Goal: Book appointment/travel/reservation

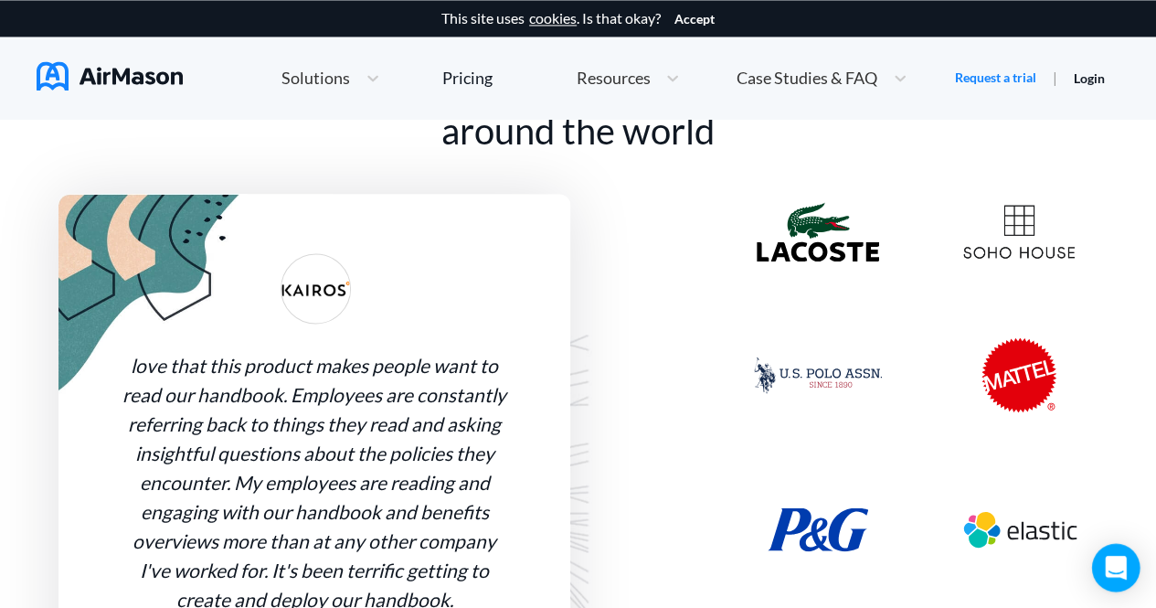
click at [1122, 564] on icon "Open Intercom Messenger" at bounding box center [1115, 568] width 21 height 24
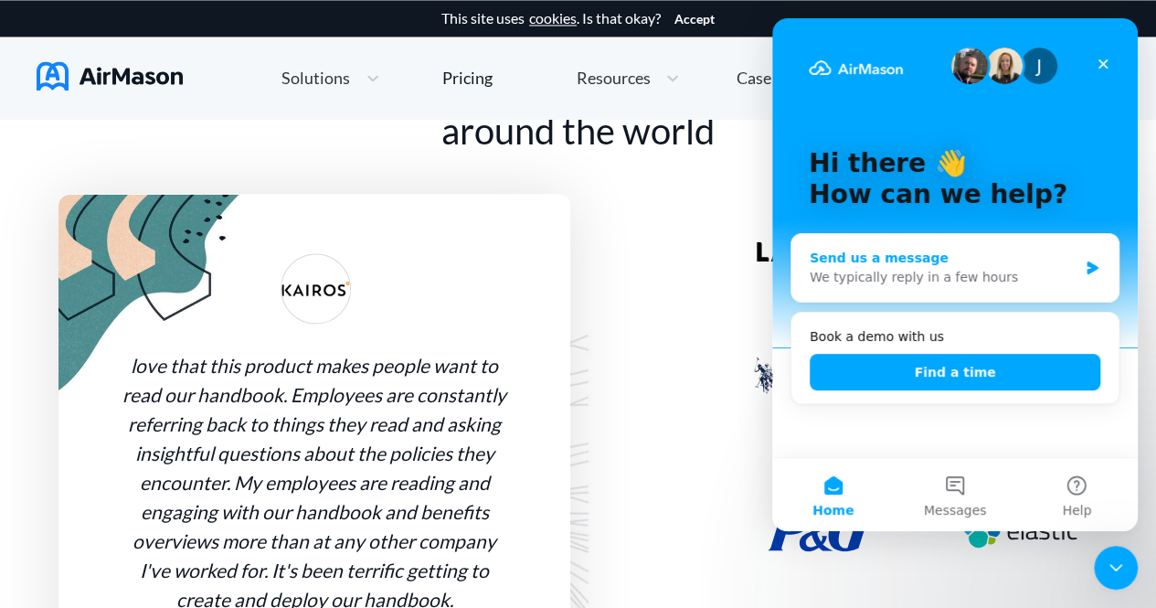
click at [930, 268] on div "We typically reply in a few hours" at bounding box center [944, 277] width 268 height 19
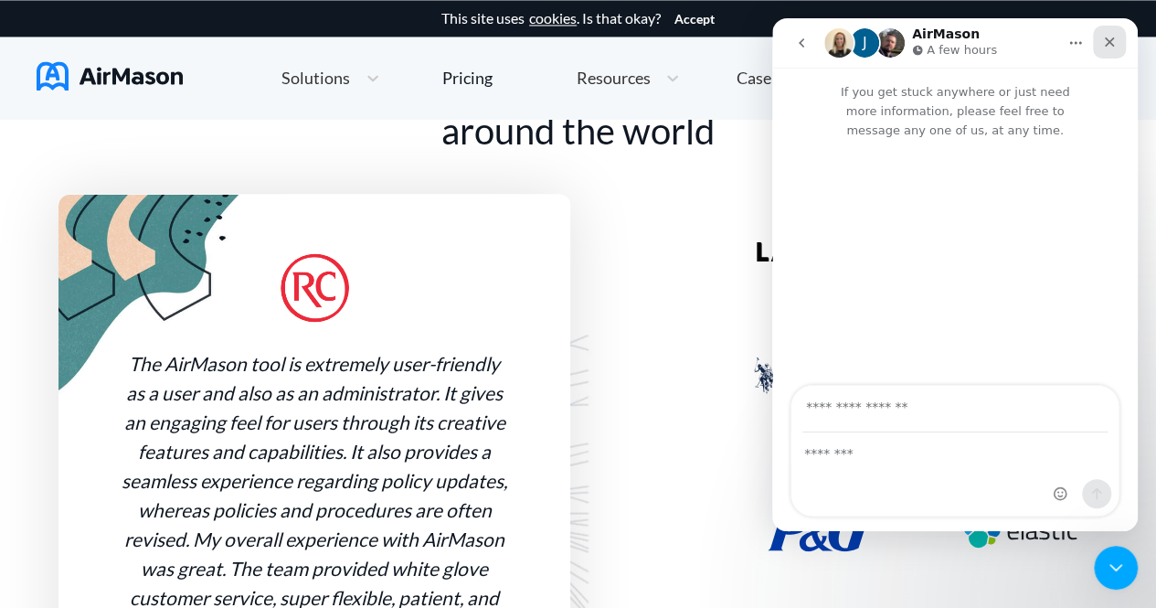
click at [1104, 48] on icon "Close" at bounding box center [1109, 42] width 15 height 15
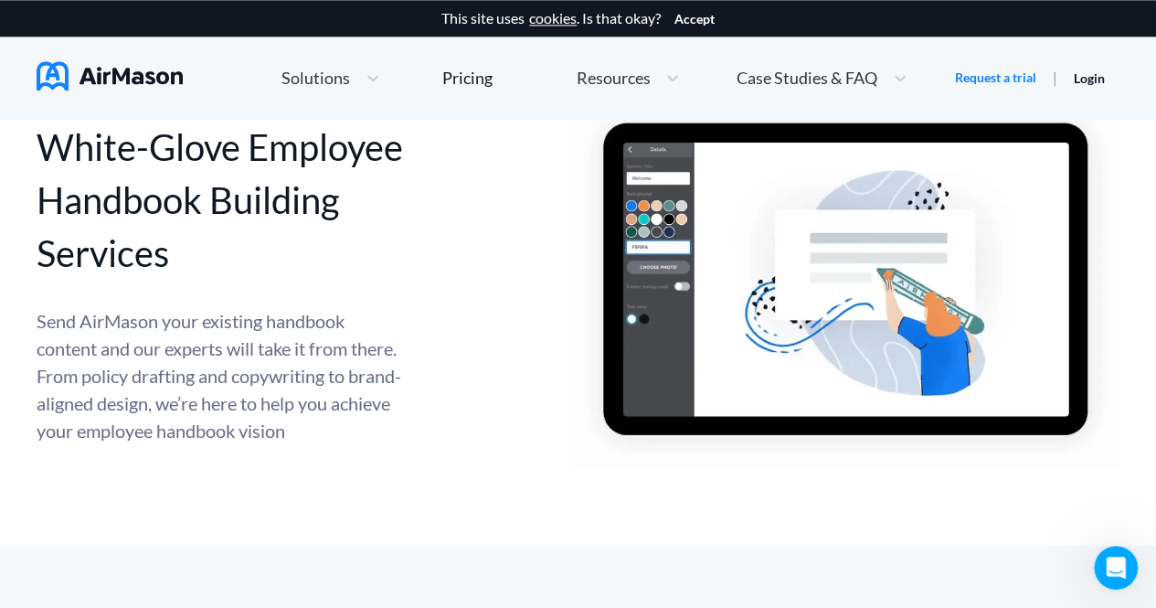
scroll to position [7971, 0]
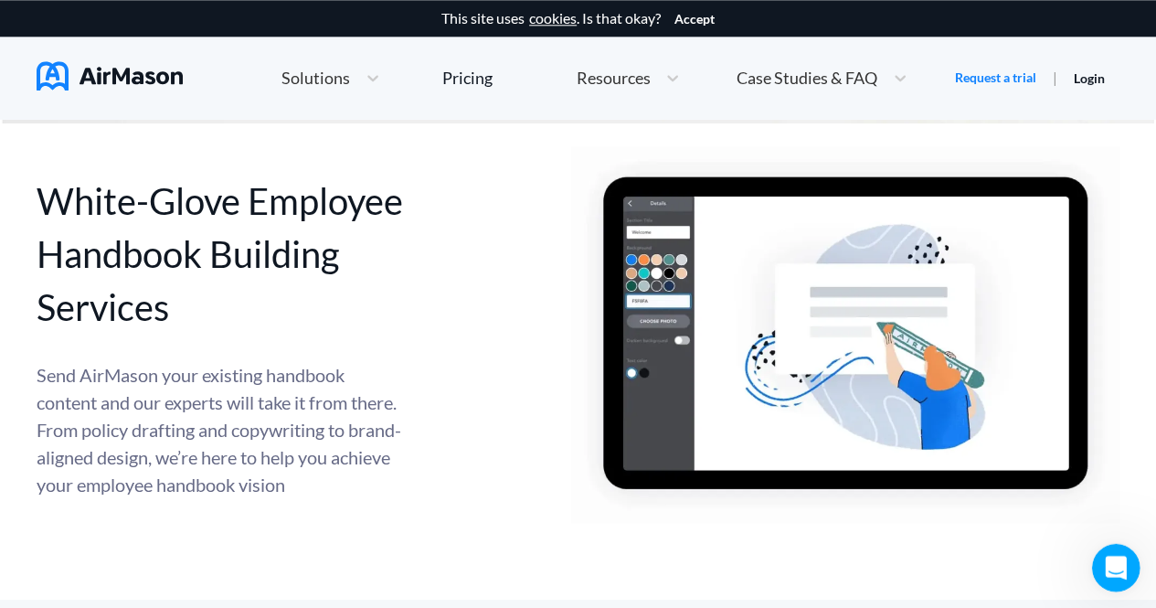
click at [1091, 561] on div "Open Intercom Messenger" at bounding box center [1113, 565] width 60 height 60
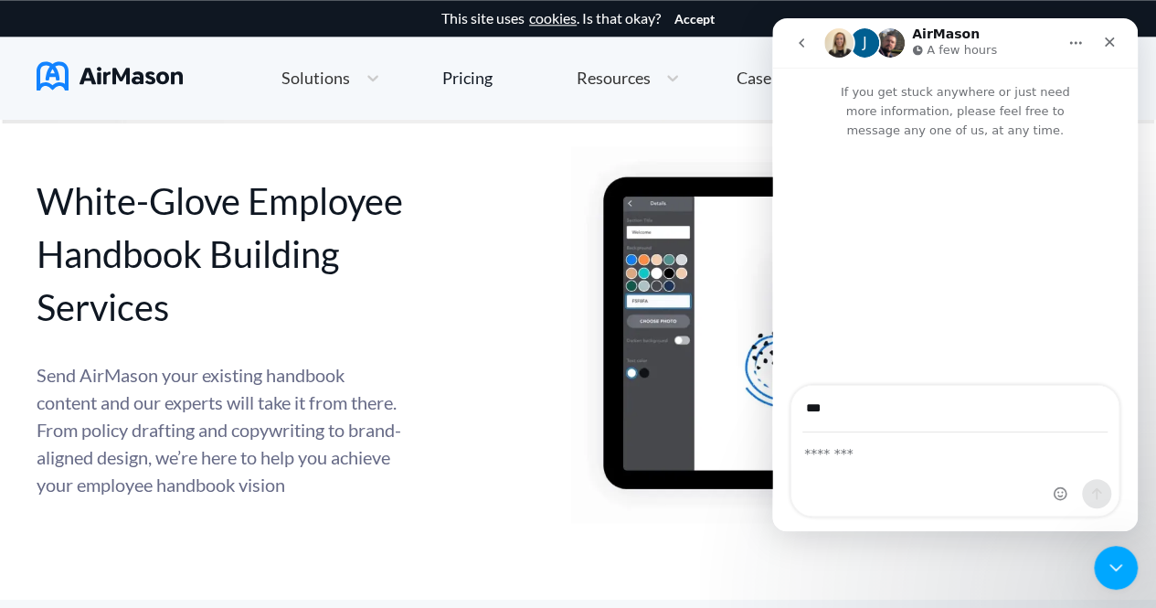
type input "**********"
click at [895, 475] on div "Intercom messenger" at bounding box center [955, 474] width 327 height 82
click at [875, 469] on div "Intercom messenger" at bounding box center [955, 474] width 327 height 82
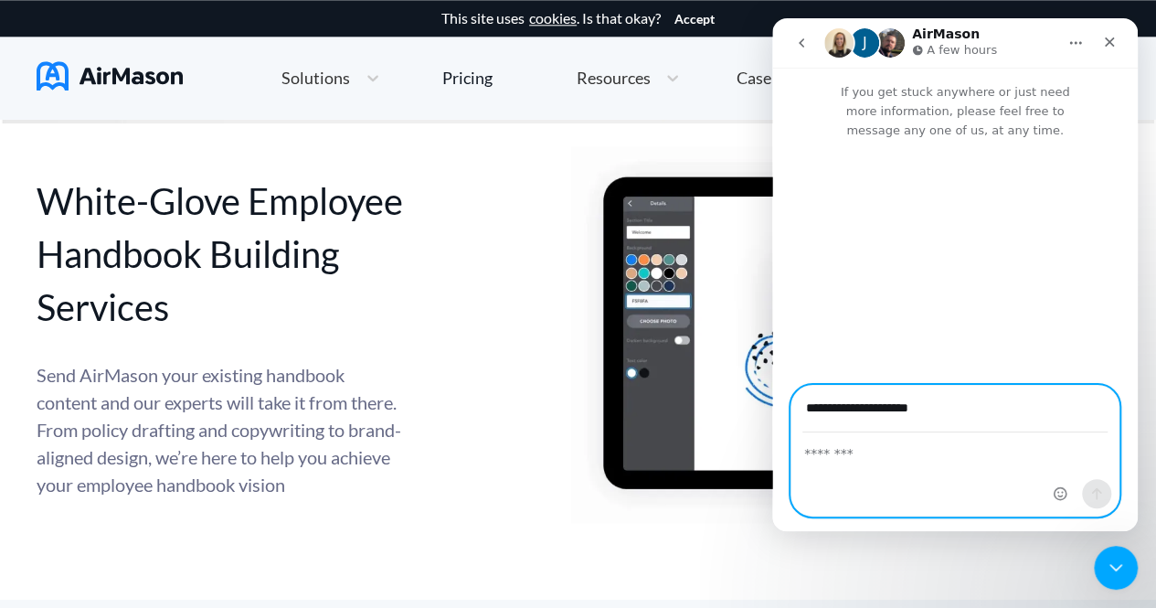
click at [835, 450] on textarea "Message…" at bounding box center [955, 448] width 327 height 31
type textarea "**********"
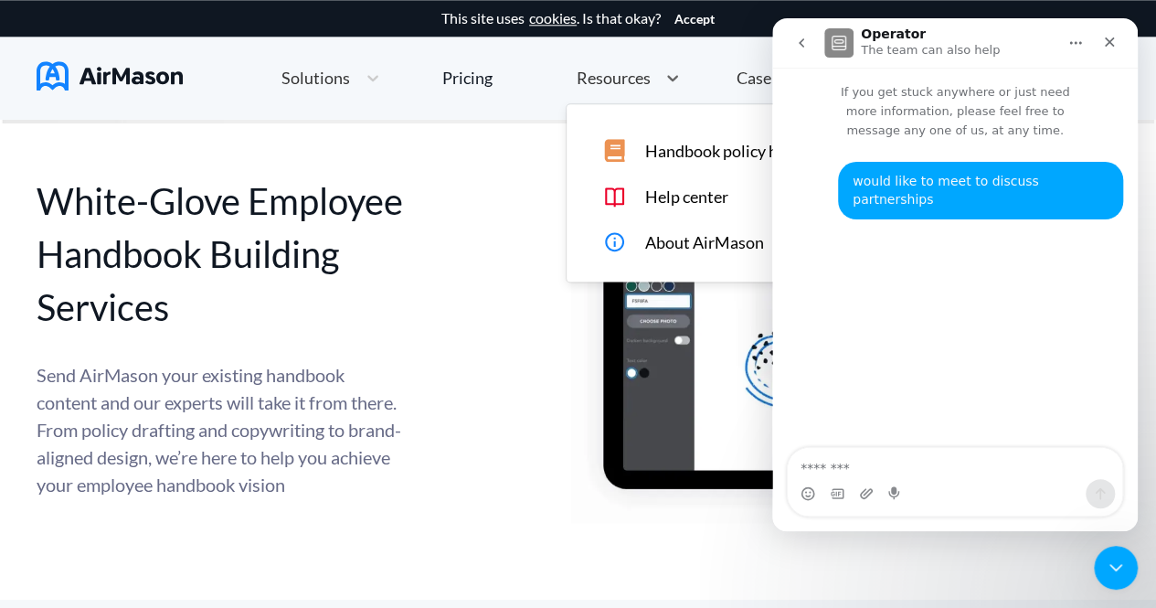
scroll to position [7400, 0]
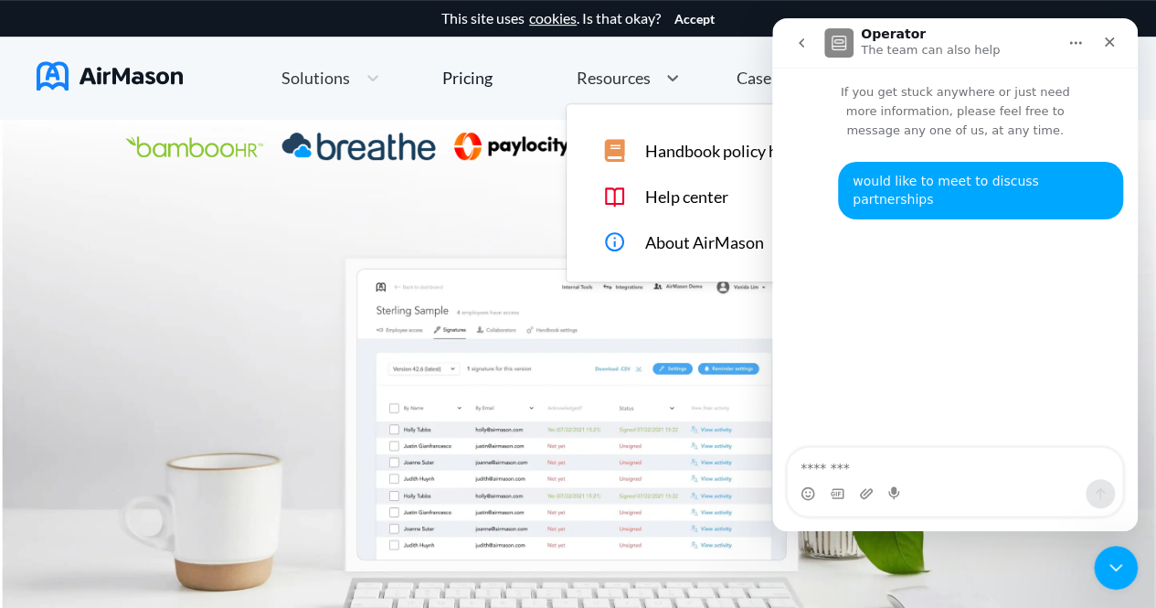
click at [635, 86] on div "Resources" at bounding box center [612, 78] width 90 height 23
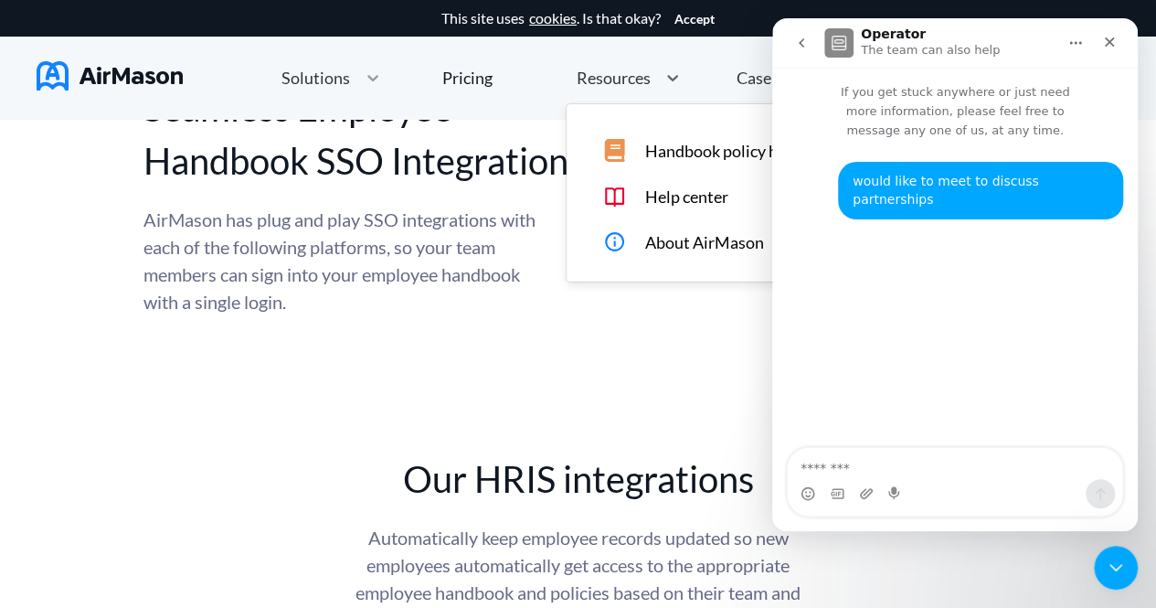
click at [371, 83] on icon at bounding box center [373, 78] width 18 height 18
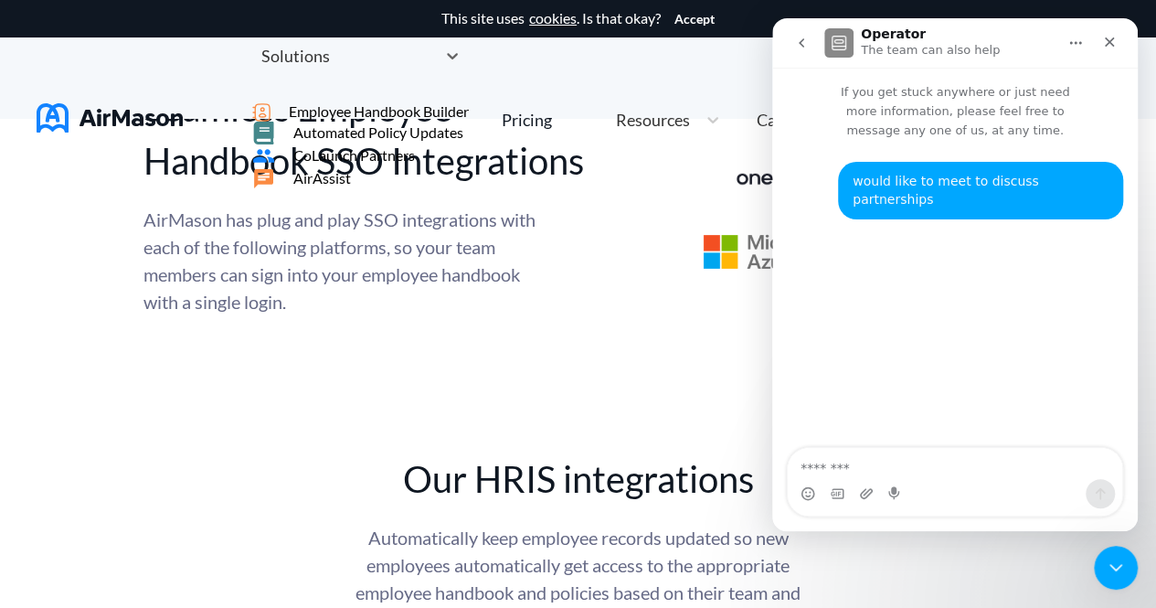
click at [415, 164] on span "CoLaunch Partners" at bounding box center [354, 155] width 122 height 16
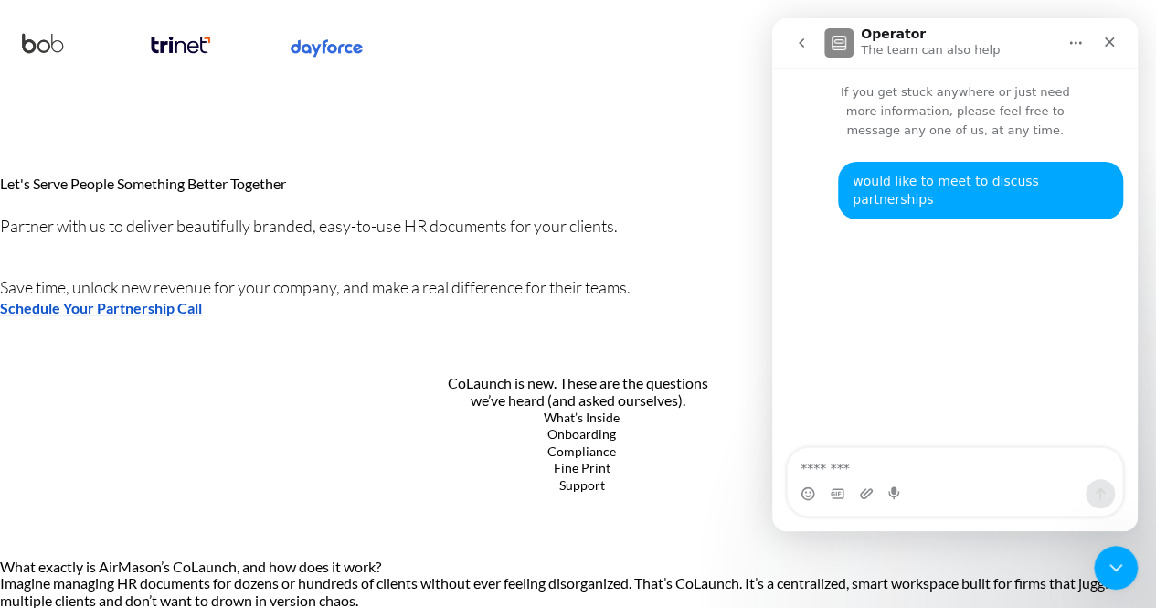
scroll to position [5970, 0]
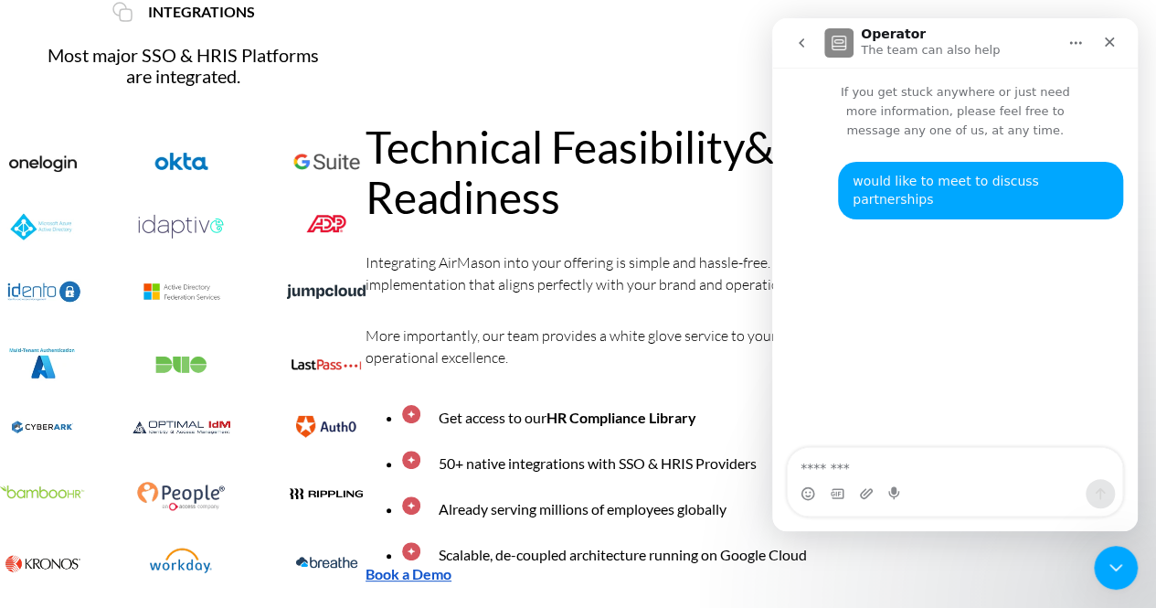
click at [1131, 567] on div "Close Intercom Messenger" at bounding box center [1113, 565] width 44 height 44
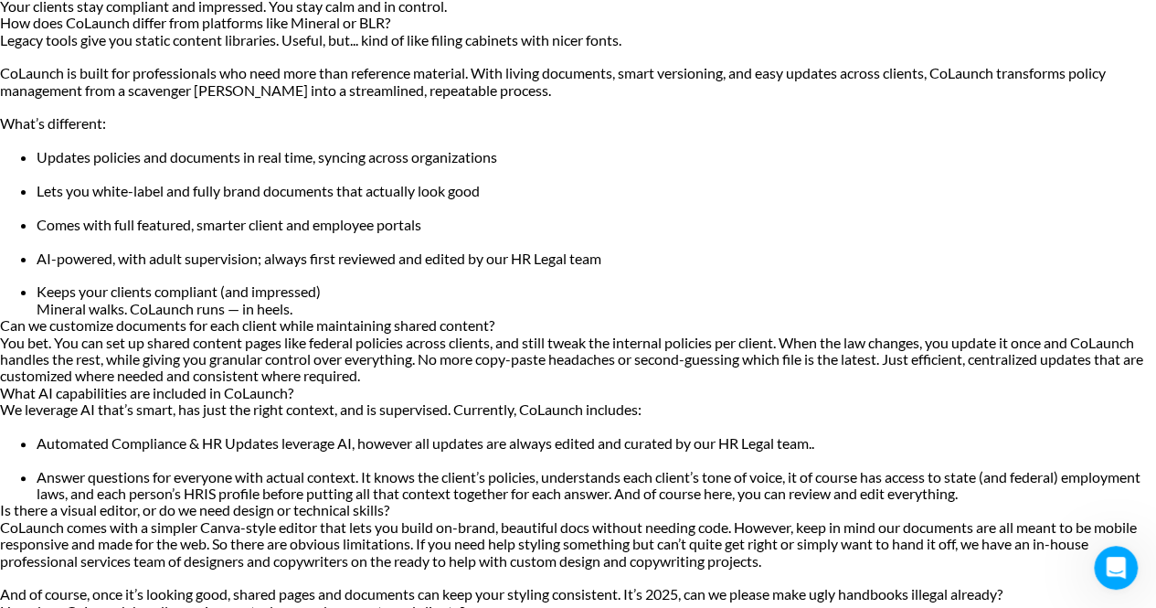
scroll to position [7294, 0]
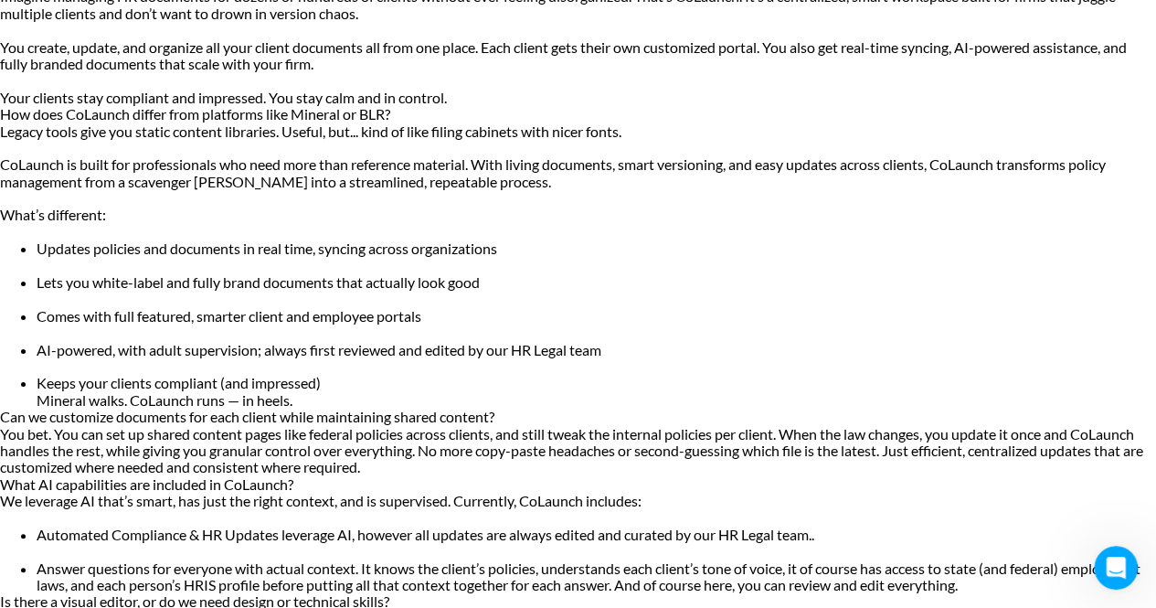
scroll to position [6558, 0]
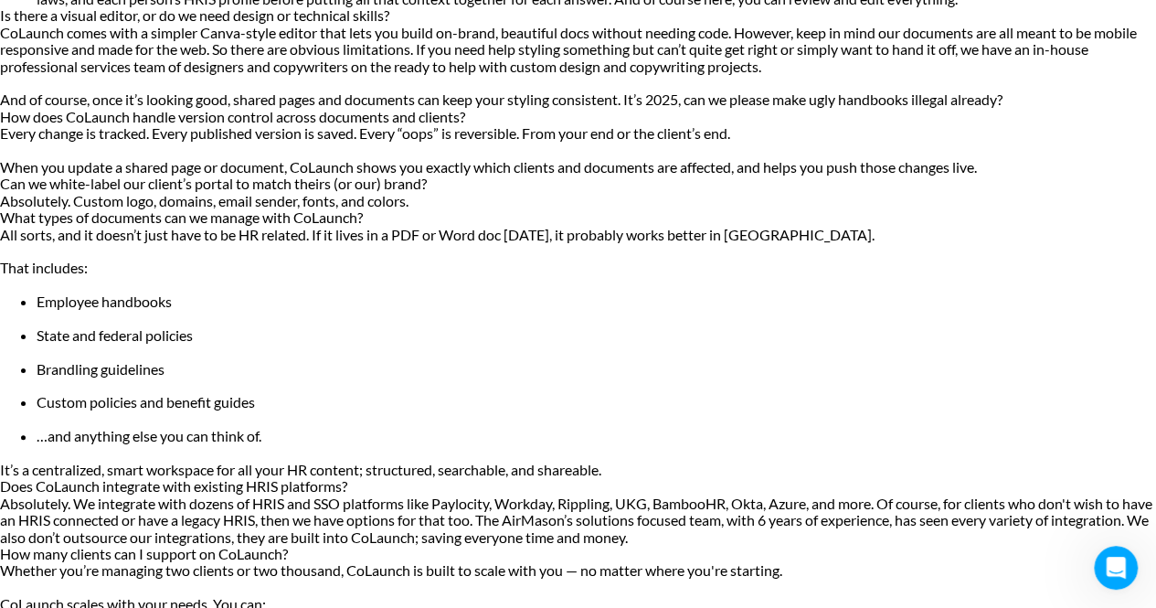
scroll to position [7787, 0]
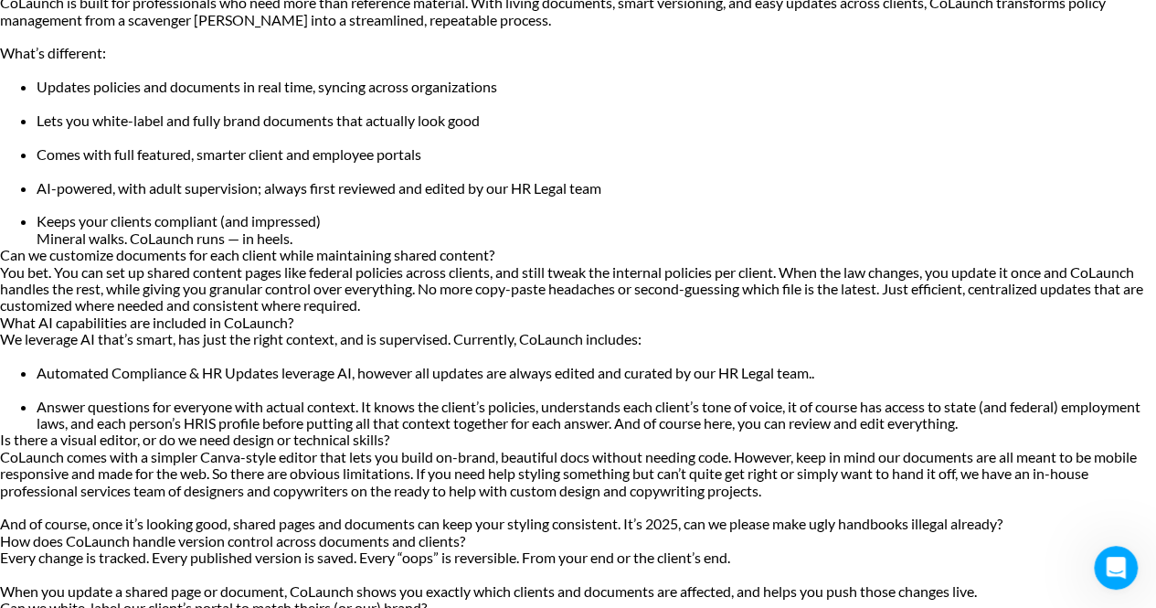
scroll to position [7365, 0]
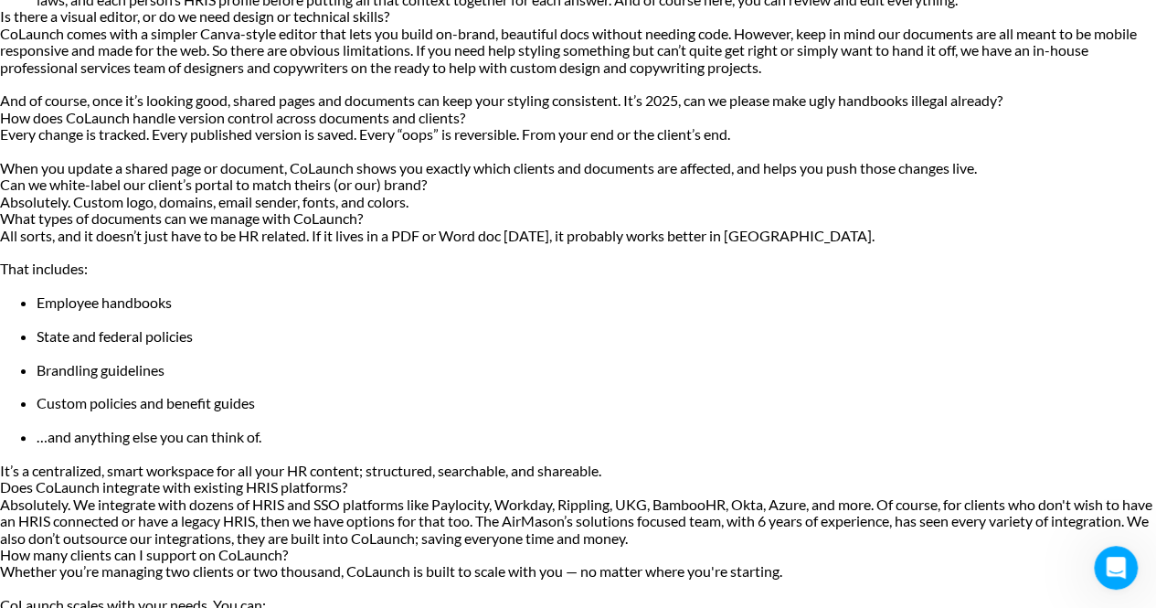
scroll to position [0, 0]
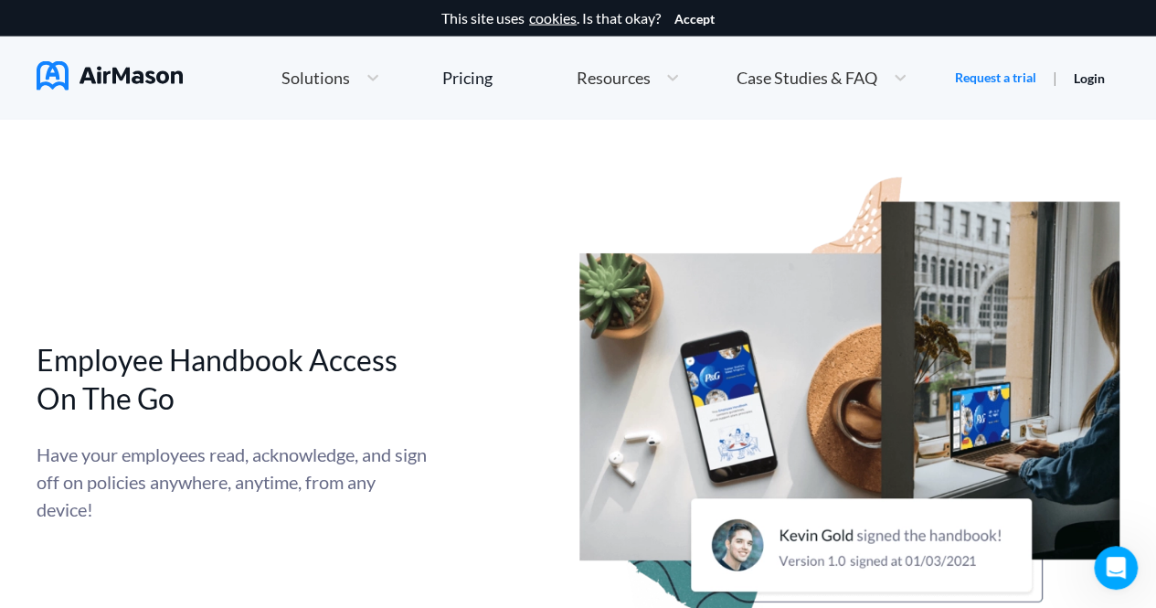
scroll to position [5537, 0]
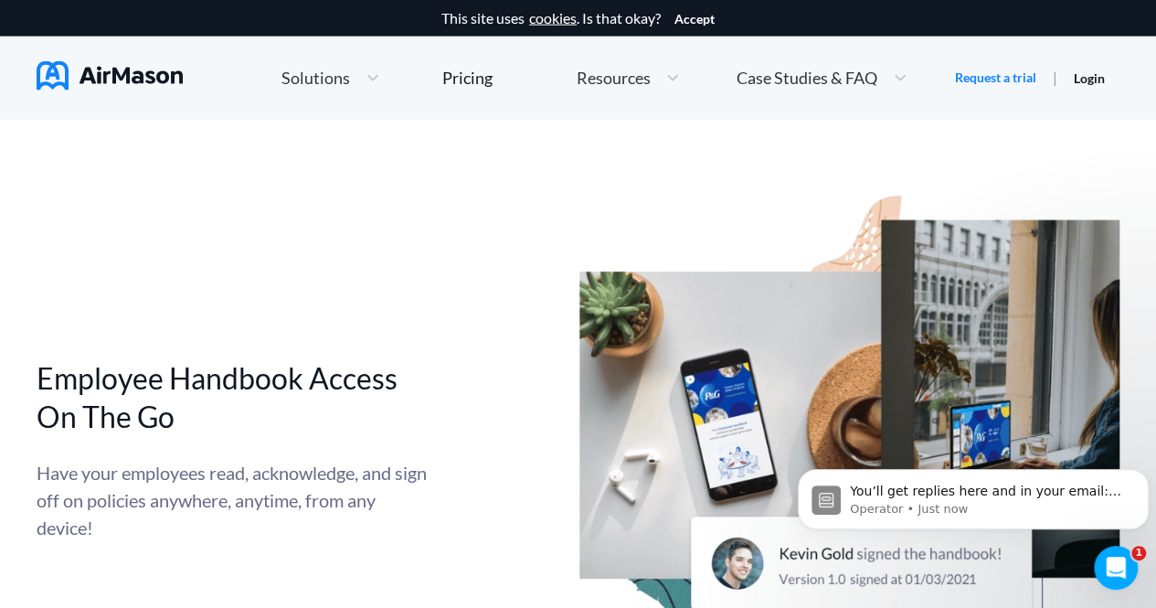
scroll to position [0, 0]
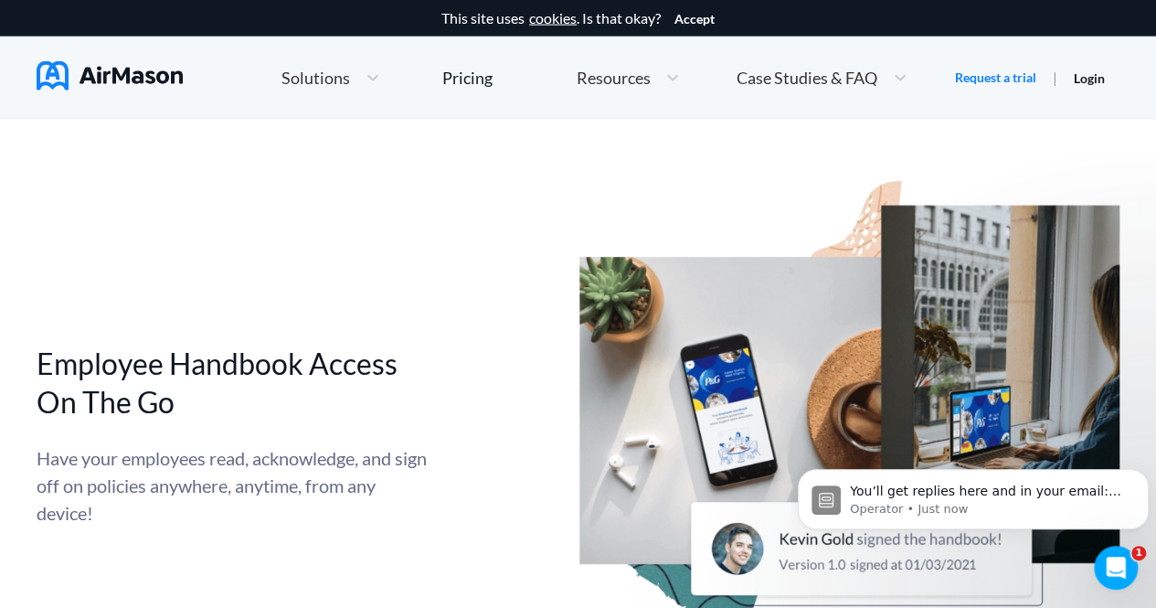
click at [1088, 545] on body "You’ll get replies here and in your email: ✉️ [EMAIL_ADDRESS][PERSON_NAME][DOMA…" at bounding box center [973, 494] width 351 height 113
click at [1106, 566] on icon "Open Intercom Messenger" at bounding box center [1114, 565] width 30 height 30
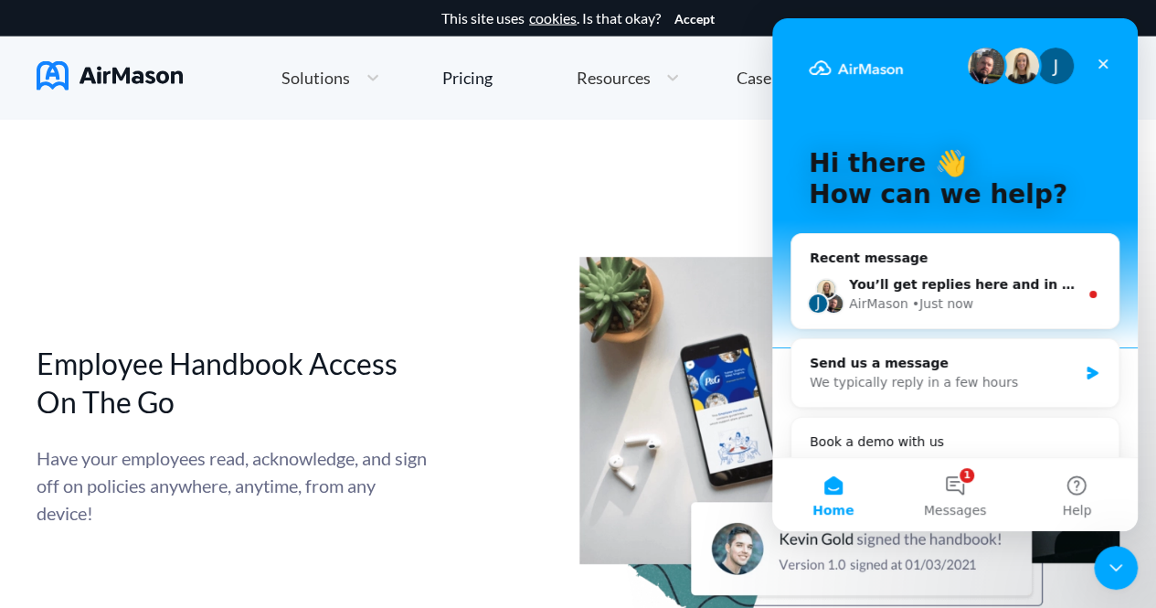
click at [955, 489] on button "1 Messages" at bounding box center [955, 494] width 122 height 73
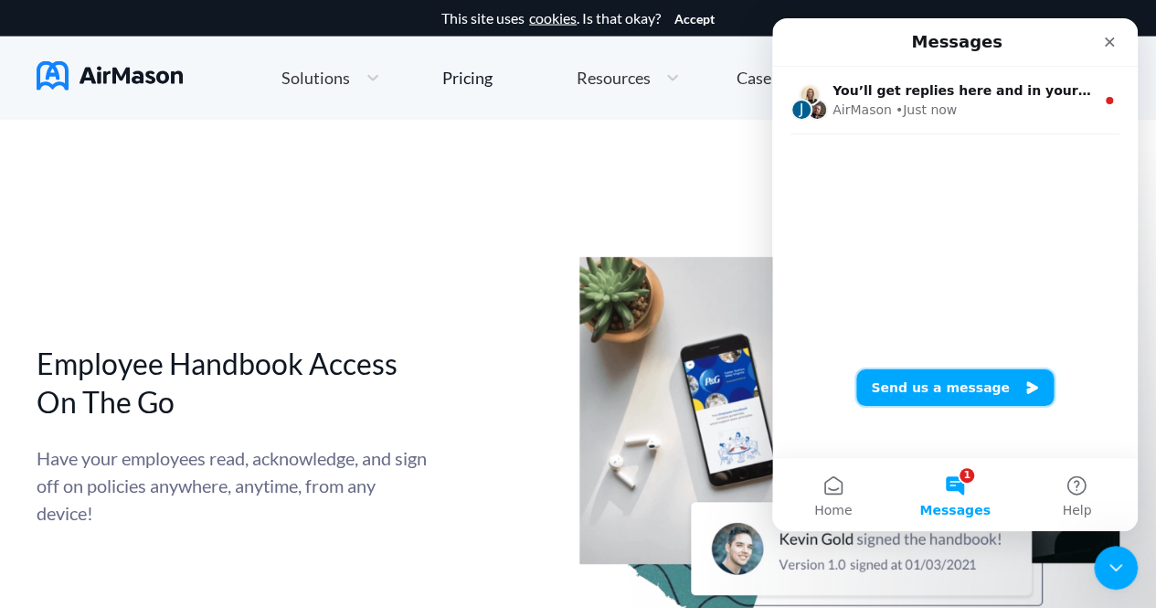
drag, startPoint x: 968, startPoint y: 375, endPoint x: 975, endPoint y: 302, distance: 73.5
click at [975, 302] on main "Messages J You’ll get replies here and in your email: ✉️ [EMAIL_ADDRESS][PERSON…" at bounding box center [955, 274] width 366 height 513
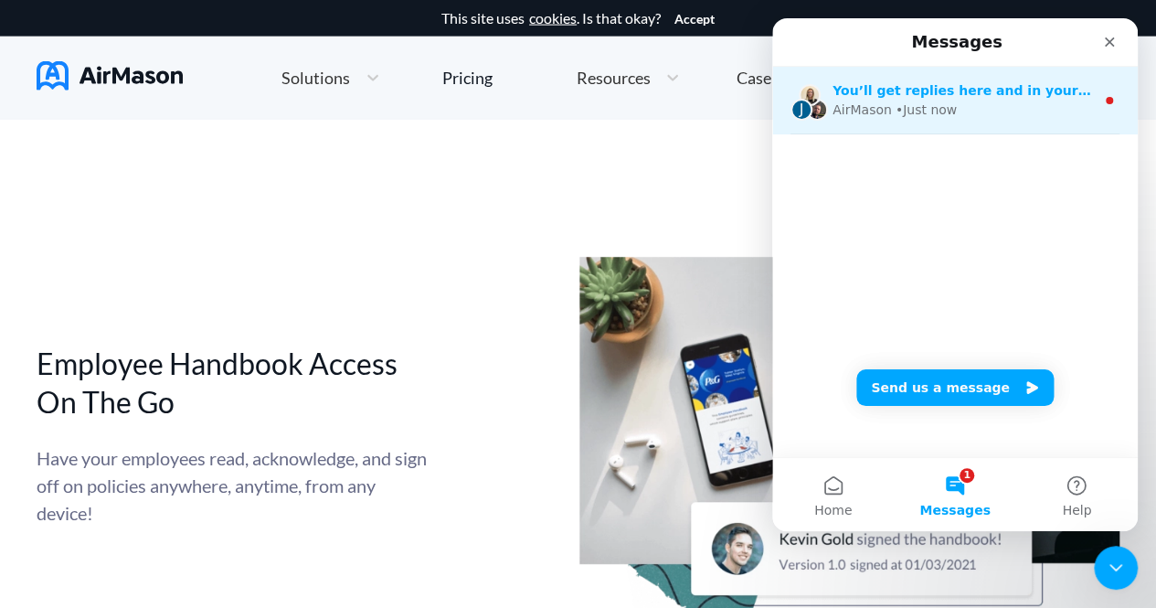
click at [978, 125] on div "J You’ll get replies here and in your email: ✉️ [EMAIL_ADDRESS][PERSON_NAME][DO…" at bounding box center [955, 101] width 366 height 68
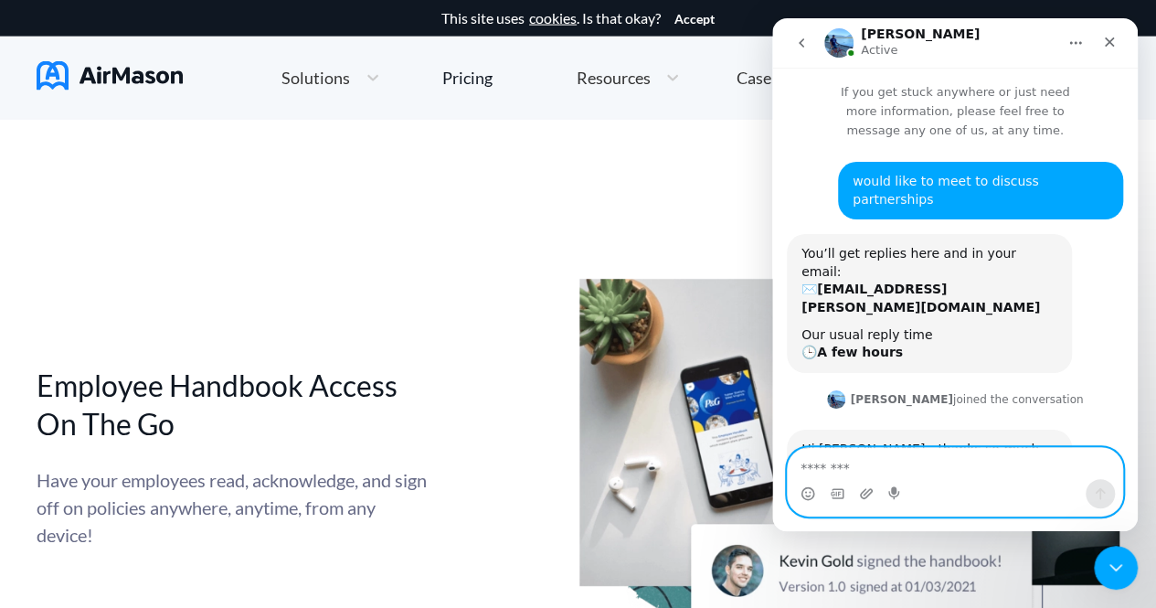
scroll to position [22, 0]
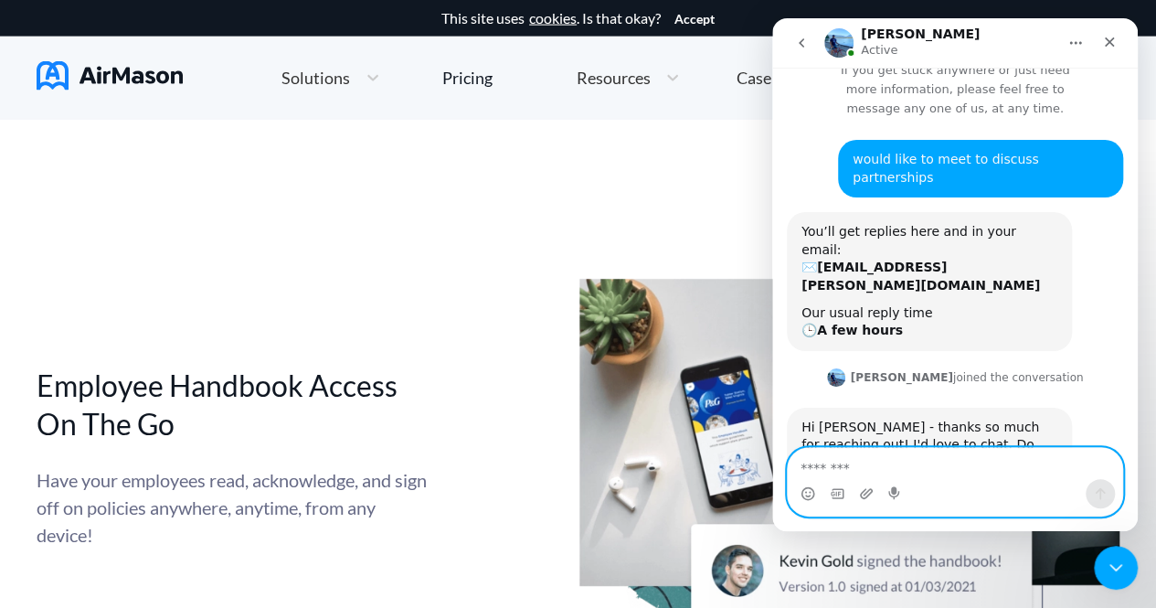
click at [909, 467] on textarea "Message…" at bounding box center [955, 463] width 335 height 31
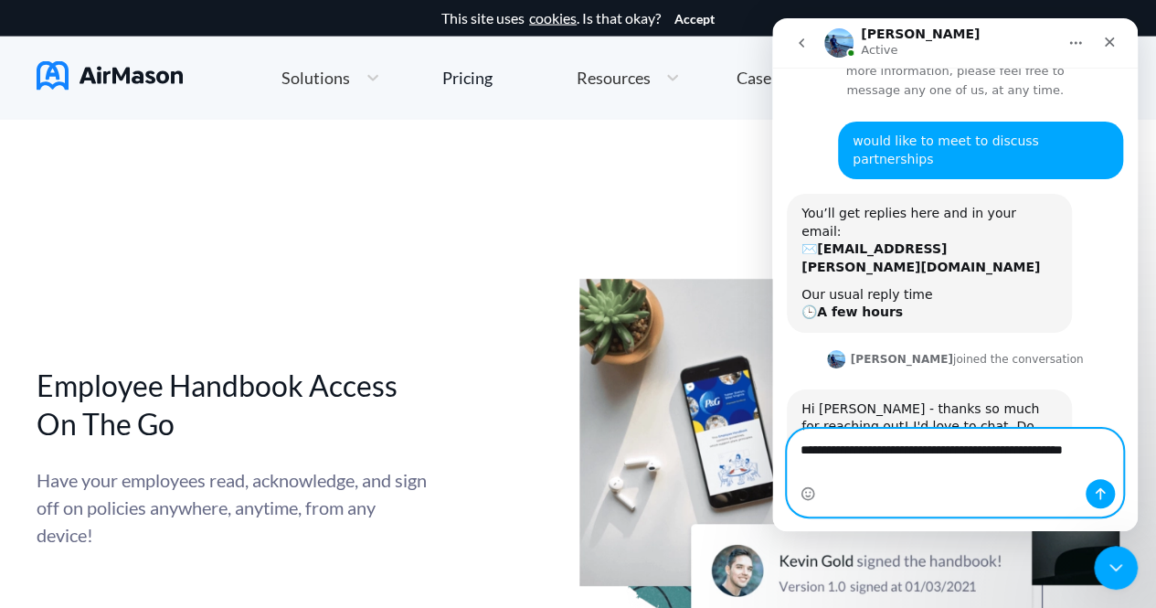
scroll to position [40, 0]
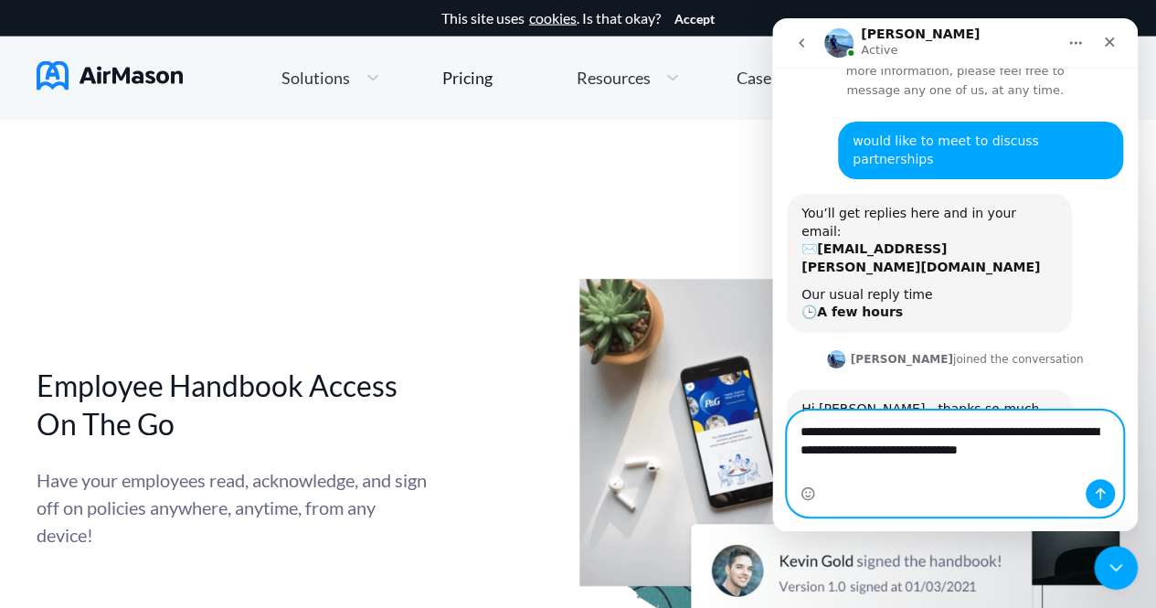
type textarea "**********"
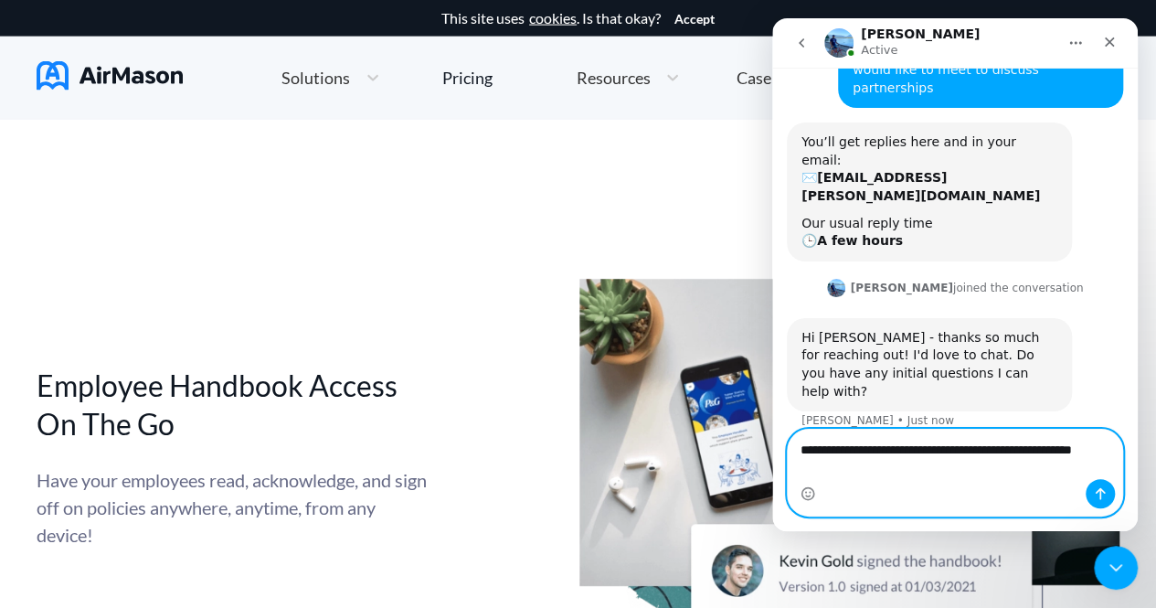
scroll to position [130, 0]
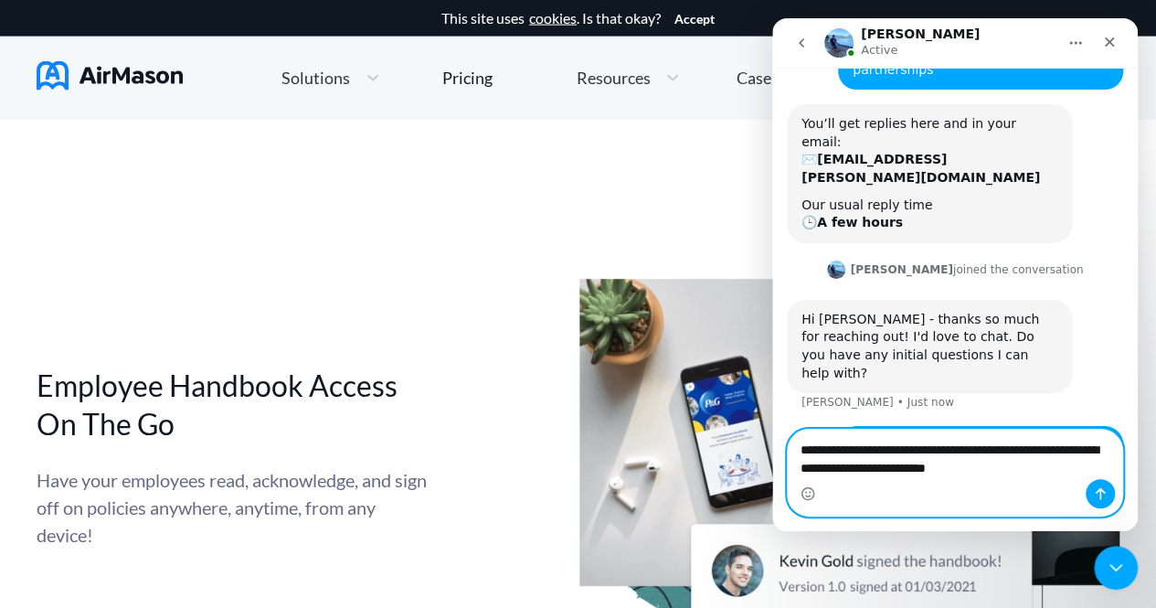
type textarea "**********"
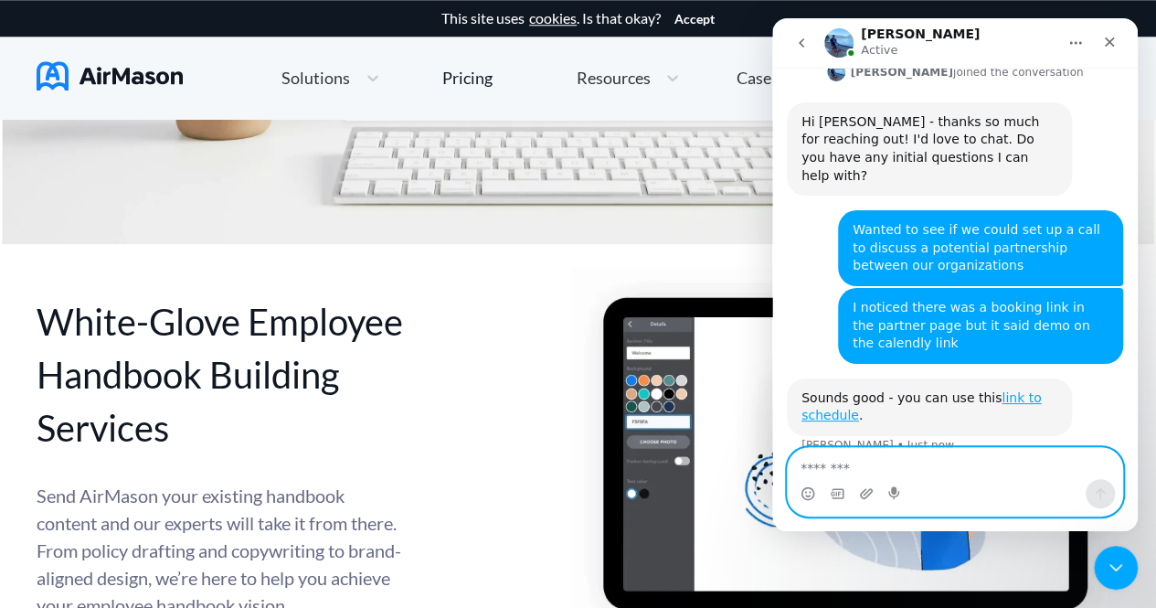
scroll to position [332, 0]
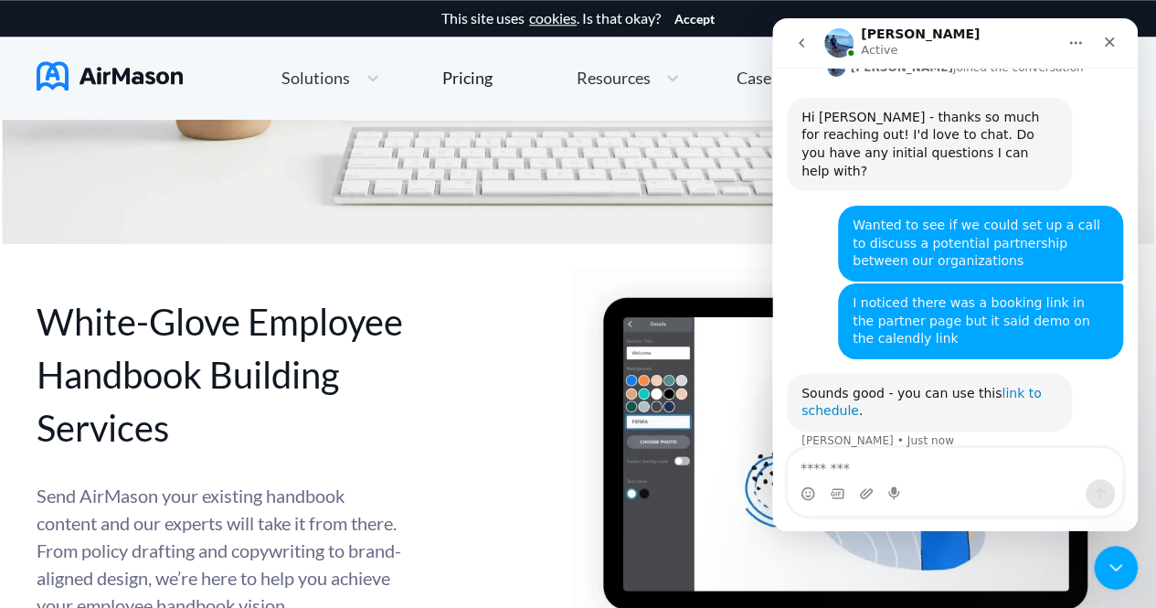
click at [828, 386] on link "link to schedule" at bounding box center [922, 402] width 240 height 33
drag, startPoint x: 833, startPoint y: 322, endPoint x: 813, endPoint y: 324, distance: 19.4
click at [813, 386] on link "link to schedule" at bounding box center [922, 402] width 240 height 33
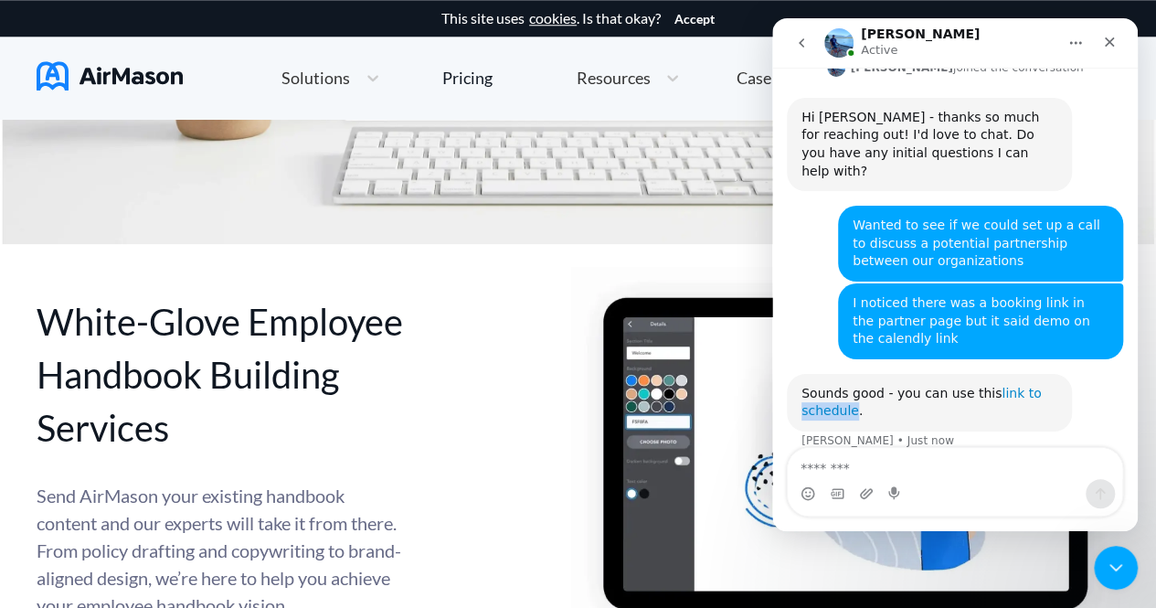
click at [813, 386] on link "link to schedule" at bounding box center [922, 402] width 240 height 33
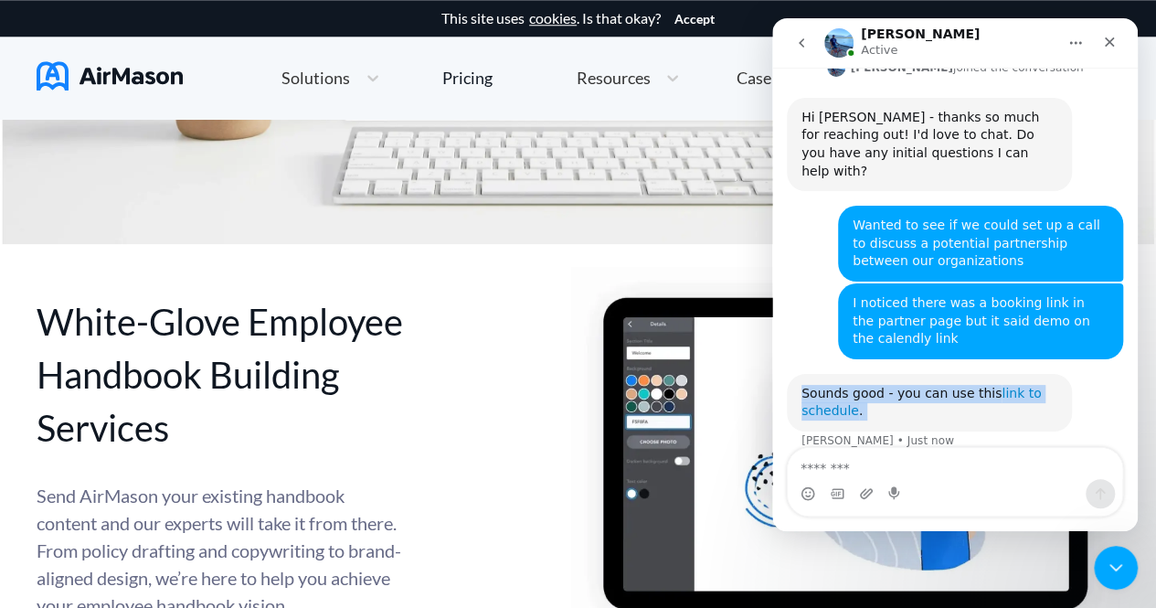
click at [813, 386] on link "link to schedule" at bounding box center [922, 402] width 240 height 33
click at [815, 386] on link "link to schedule" at bounding box center [922, 402] width 240 height 33
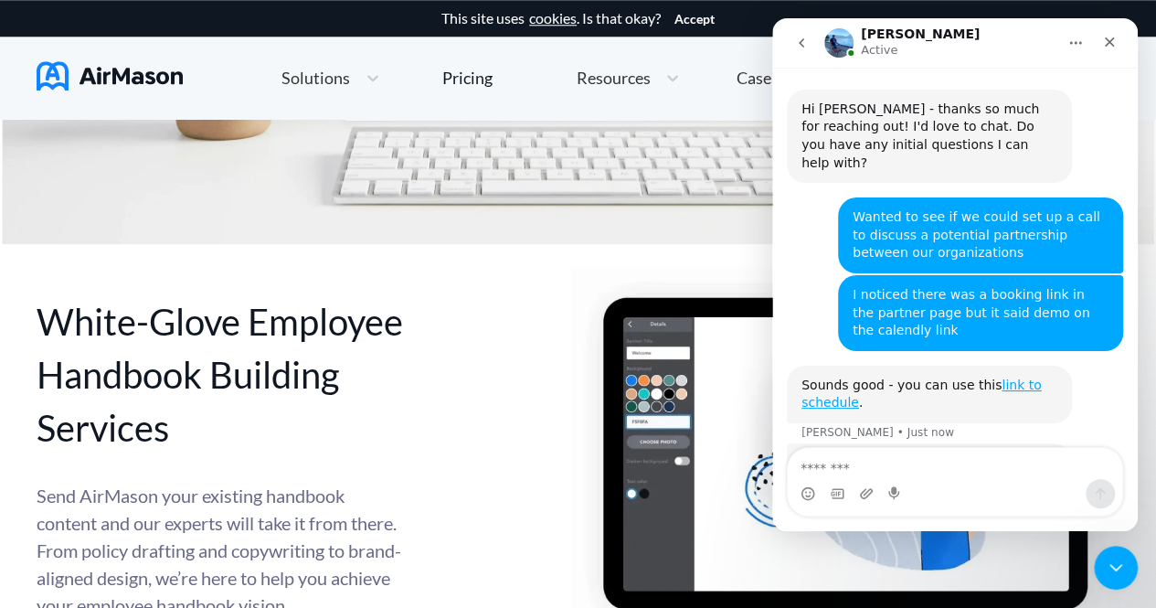
drag, startPoint x: 830, startPoint y: 313, endPoint x: 781, endPoint y: 247, distance: 82.3
click at [781, 247] on div "would like to meet to discuss partnerships • 5m ago You’ll get replies here and…" at bounding box center [955, 170] width 366 height 741
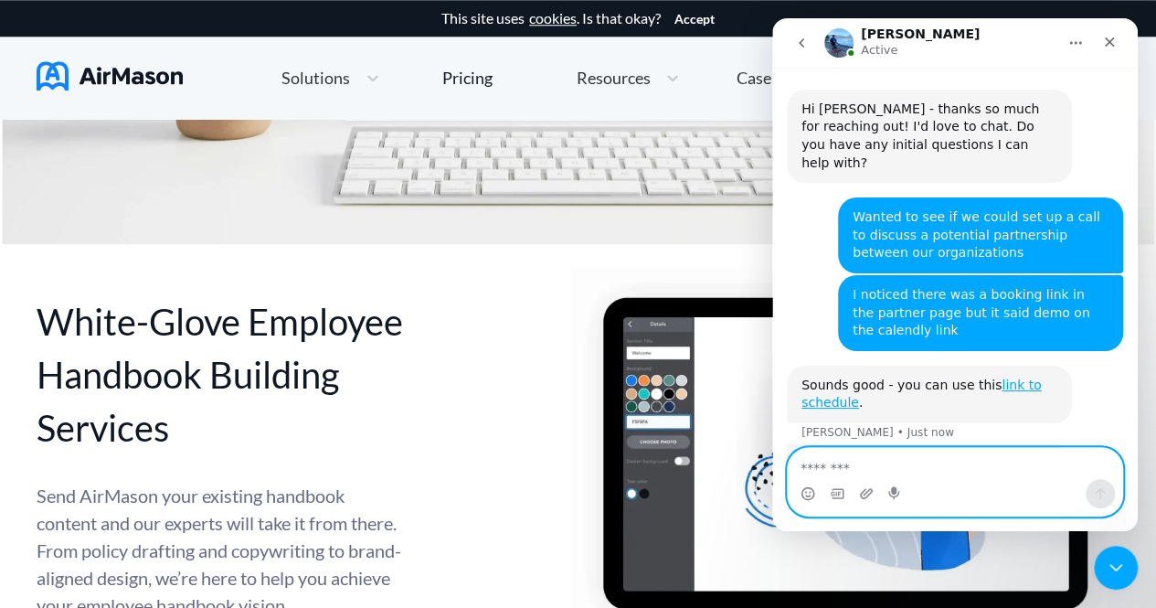
click at [866, 474] on textarea "Message…" at bounding box center [955, 463] width 335 height 31
type textarea "**********"
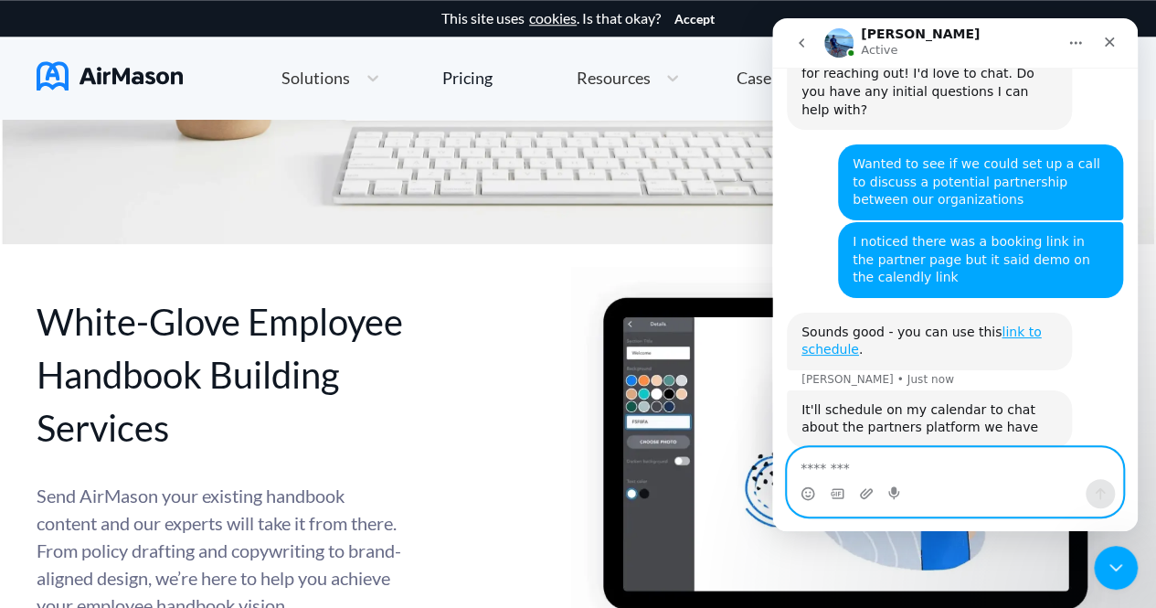
scroll to position [394, 0]
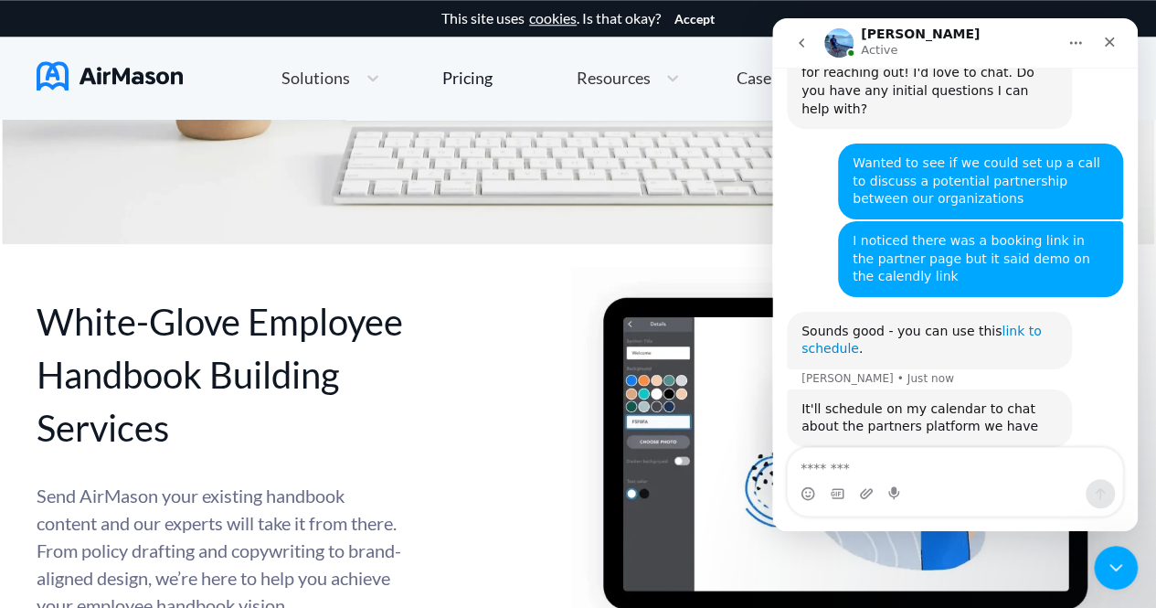
click at [835, 324] on link "link to schedule" at bounding box center [922, 340] width 240 height 33
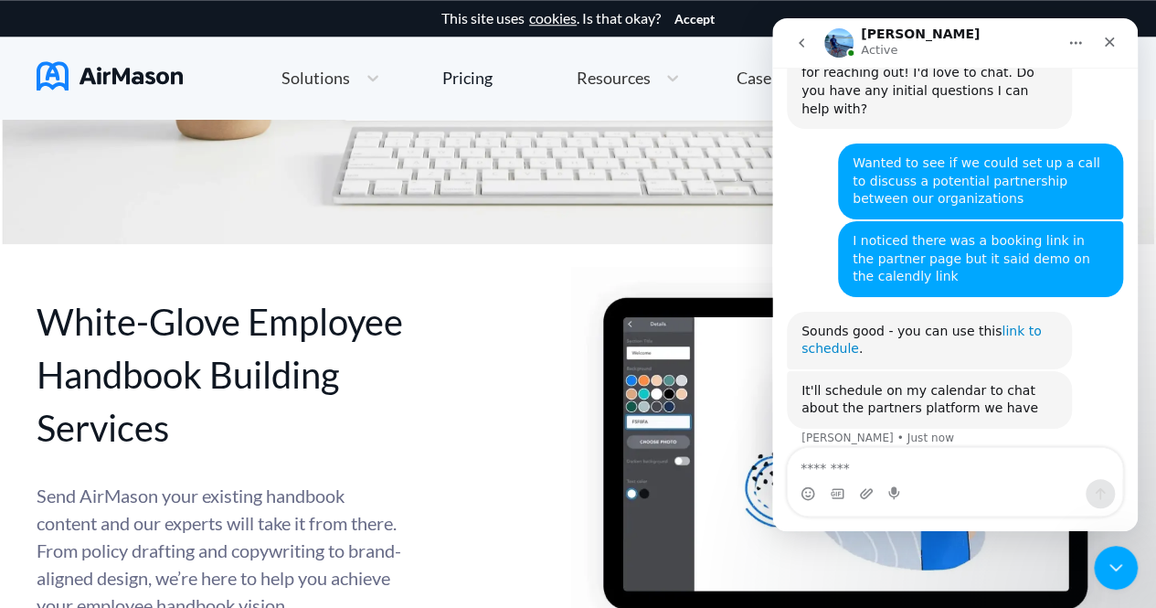
scroll to position [376, 0]
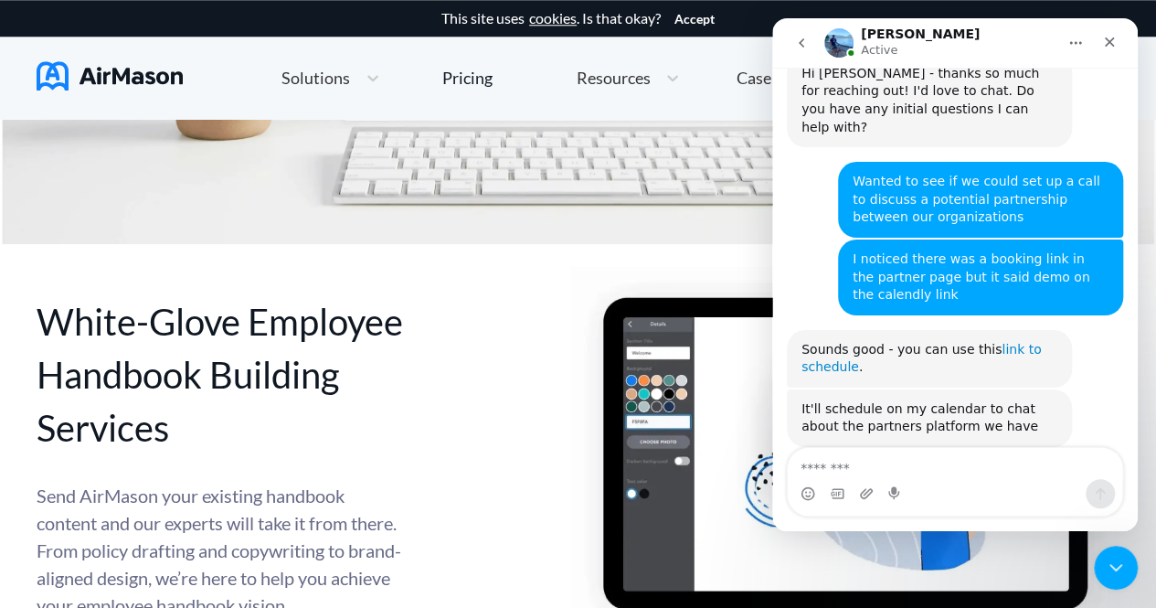
click at [842, 342] on link "link to schedule" at bounding box center [922, 358] width 240 height 33
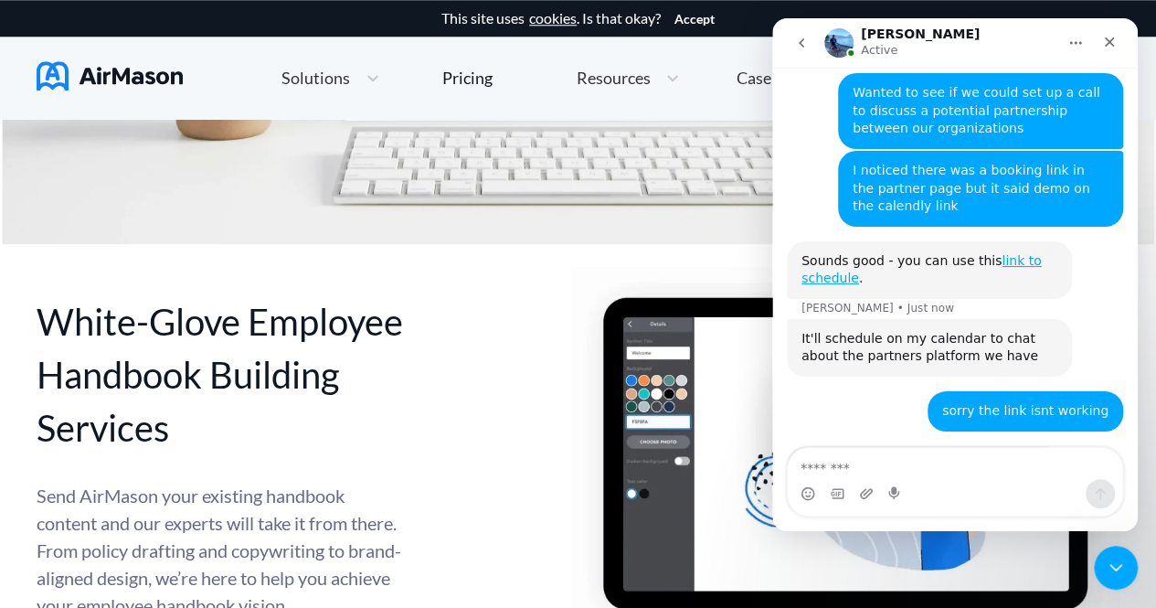
scroll to position [466, 0]
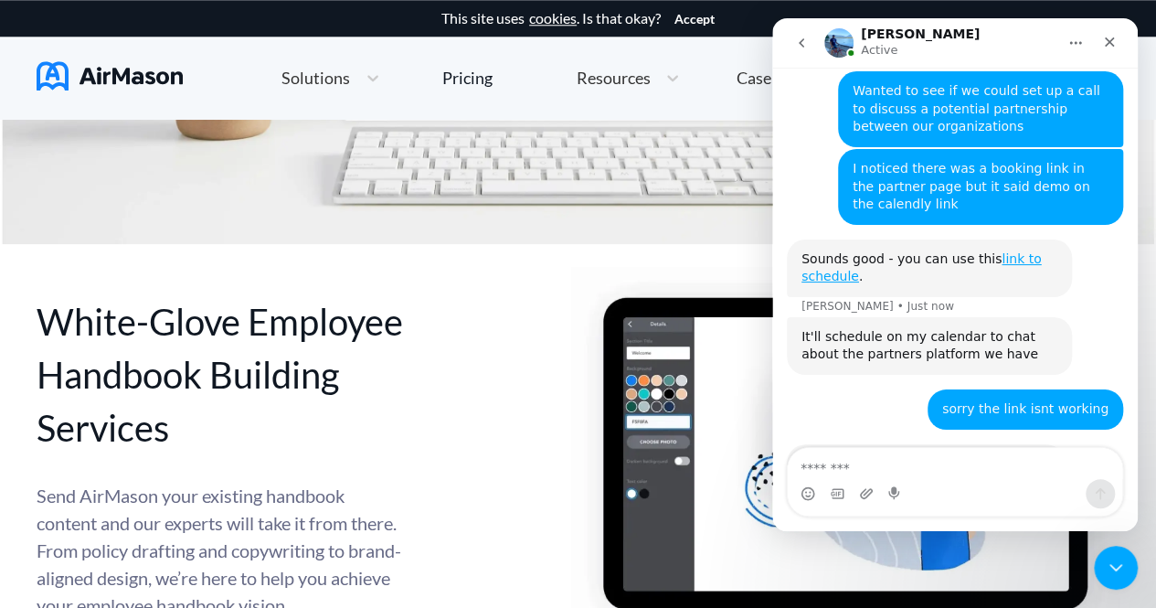
click at [871, 456] on link "[URL][DOMAIN_NAME][PERSON_NAME]" at bounding box center [926, 463] width 249 height 15
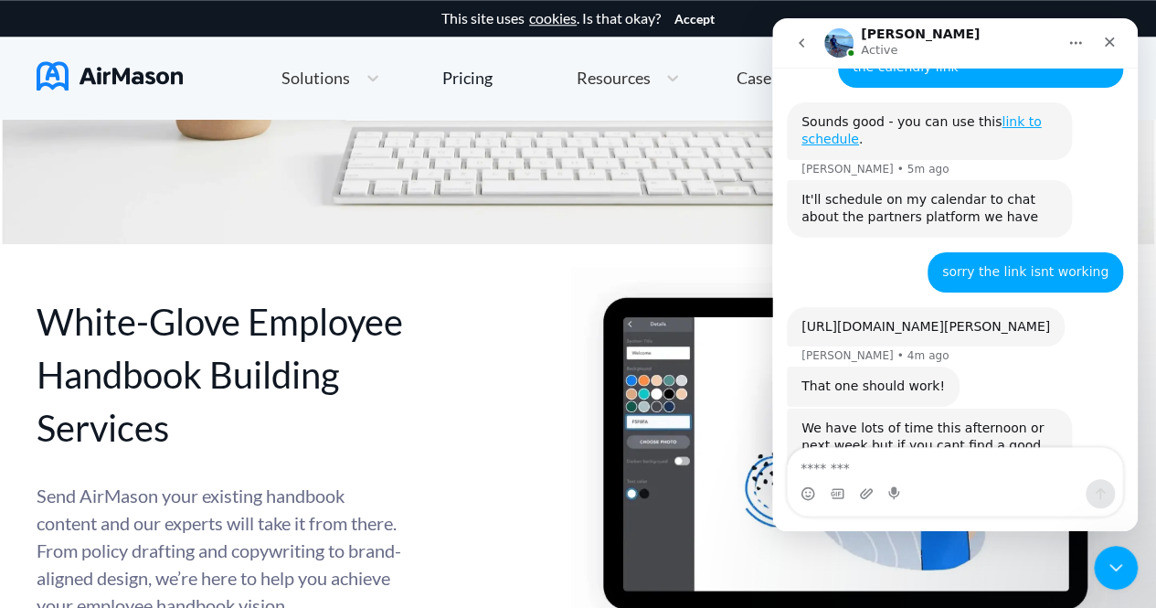
scroll to position [603, 0]
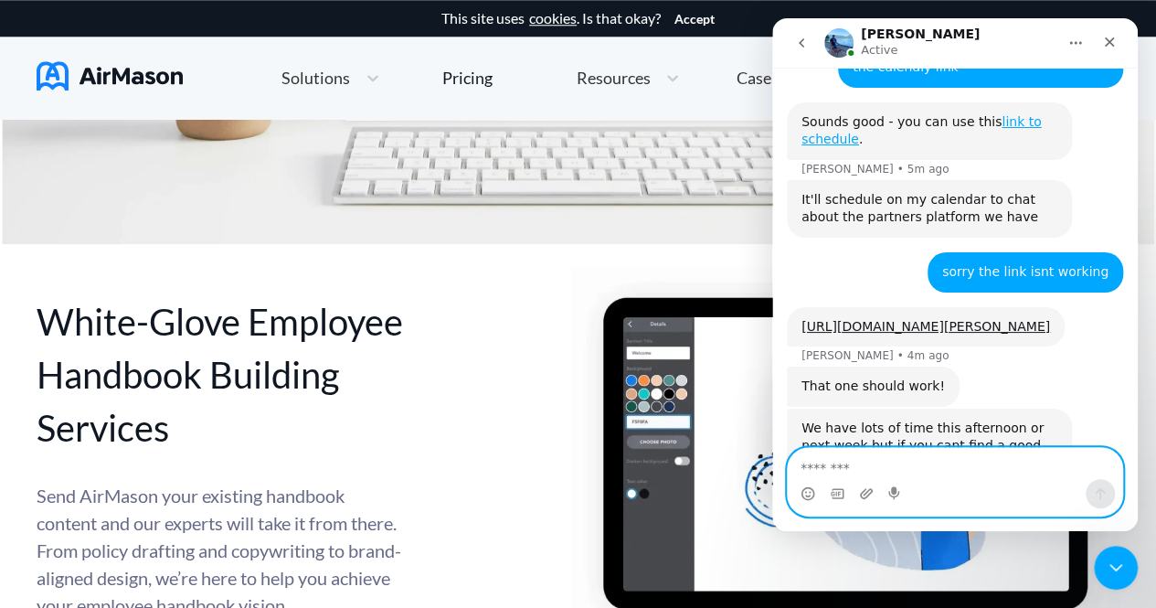
click at [861, 460] on textarea "Message…" at bounding box center [955, 463] width 335 height 31
type textarea "**********"
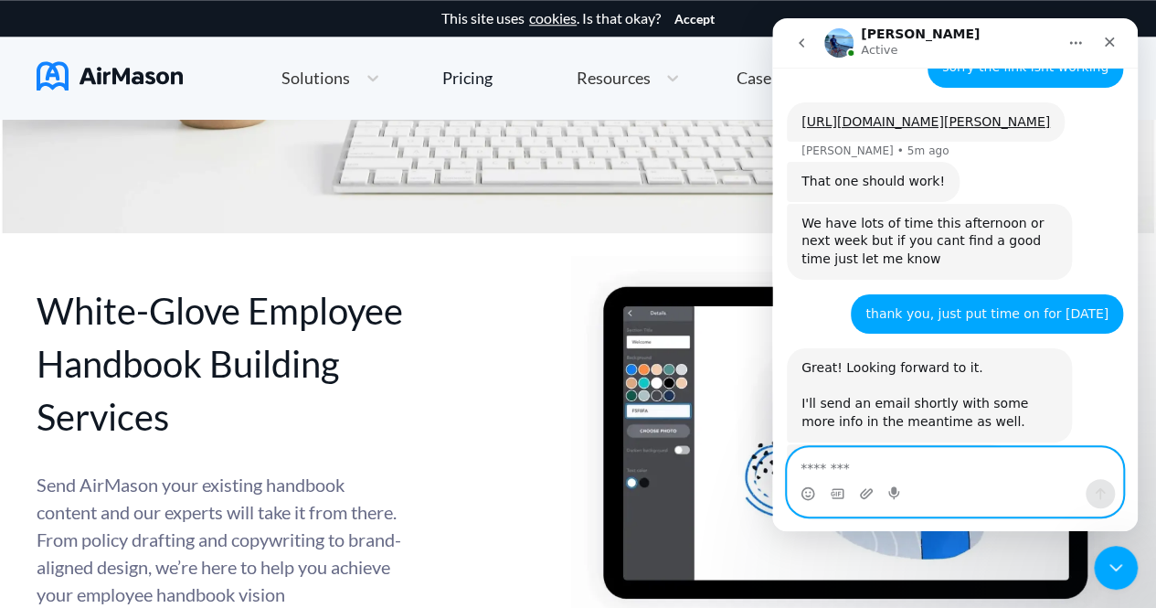
scroll to position [808, 0]
type textarea "**********"
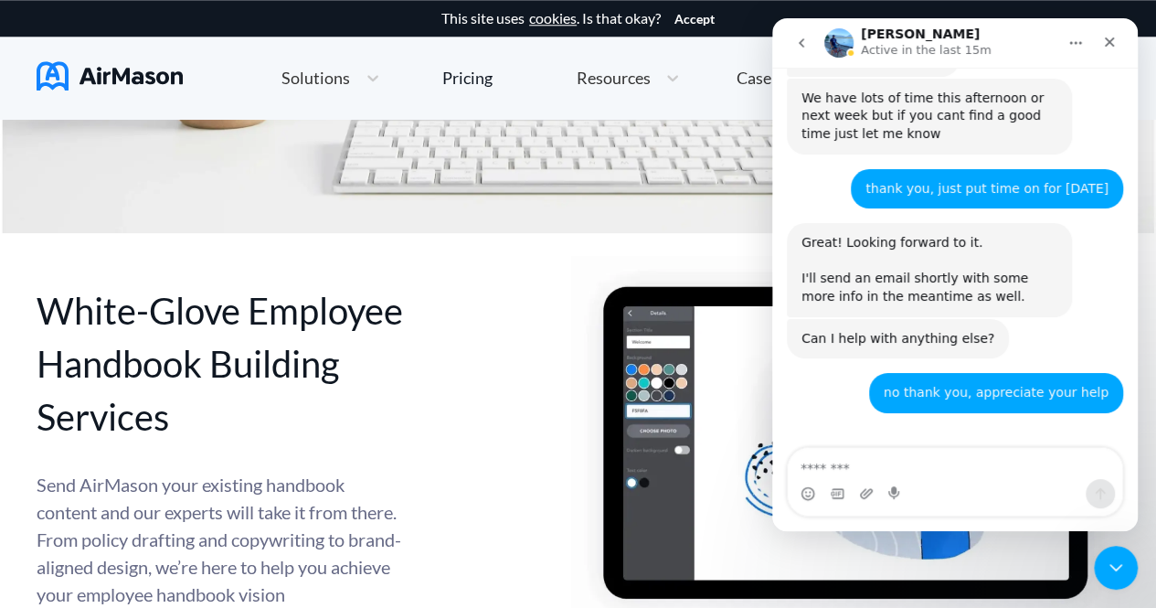
scroll to position [917, 0]
